Goal: Information Seeking & Learning: Check status

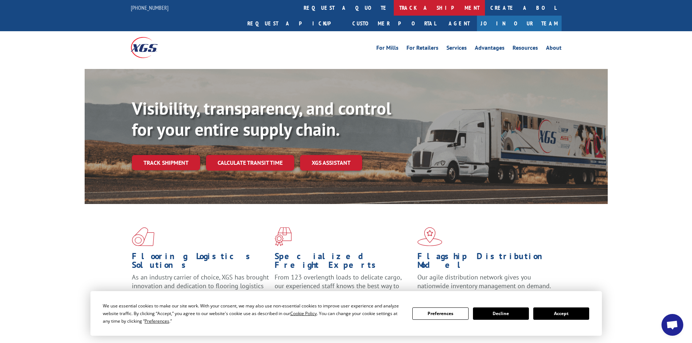
click at [394, 7] on link "track a shipment" at bounding box center [439, 8] width 91 height 16
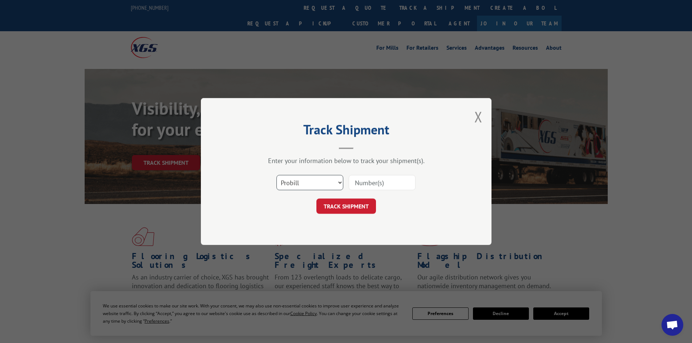
click at [309, 186] on select "Select category... Probill BOL PO" at bounding box center [309, 182] width 67 height 15
select select "bol"
click at [276, 175] on select "Select category... Probill BOL PO" at bounding box center [309, 182] width 67 height 15
click at [356, 186] on input at bounding box center [382, 182] width 67 height 15
paste input "5221298"
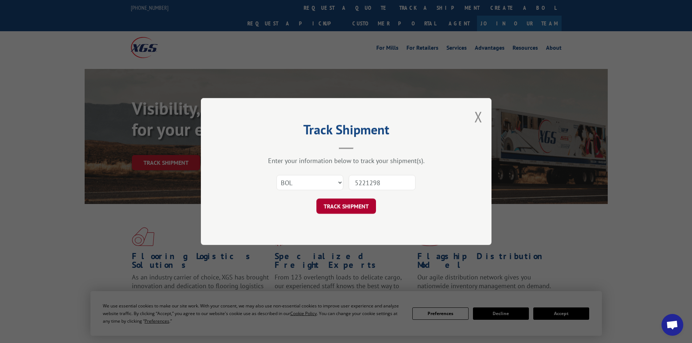
type input "5221298"
click at [359, 204] on button "TRACK SHIPMENT" at bounding box center [346, 206] width 60 height 15
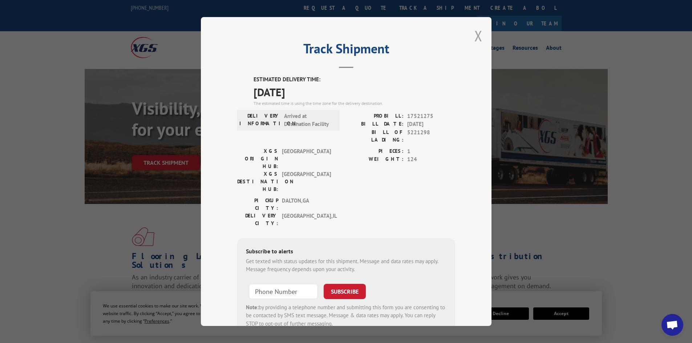
click at [474, 35] on button "Close modal" at bounding box center [478, 35] width 8 height 19
